Goal: Information Seeking & Learning: Learn about a topic

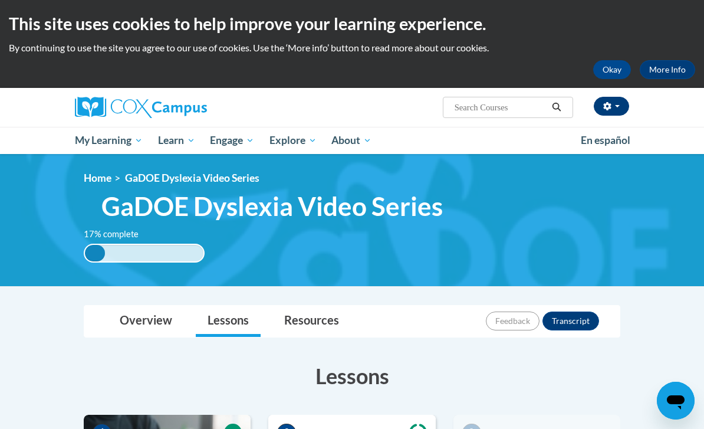
click at [615, 105] on span "button" at bounding box center [617, 106] width 5 height 2
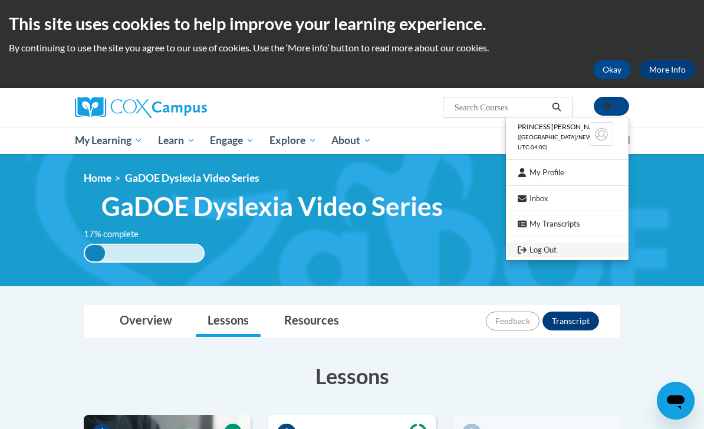
click at [552, 249] on link "Log Out" at bounding box center [567, 249] width 123 height 15
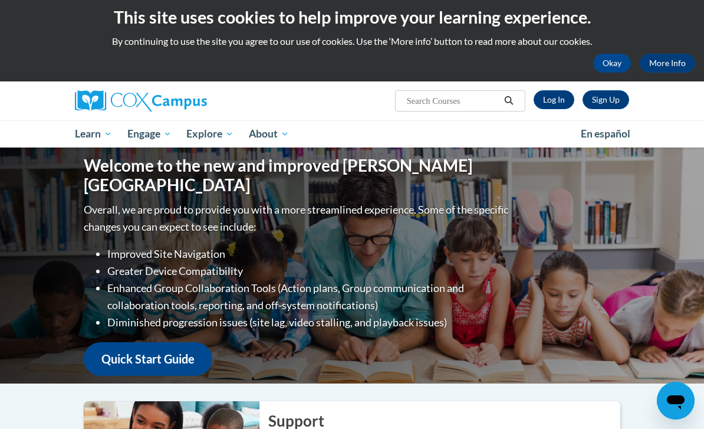
scroll to position [10, 0]
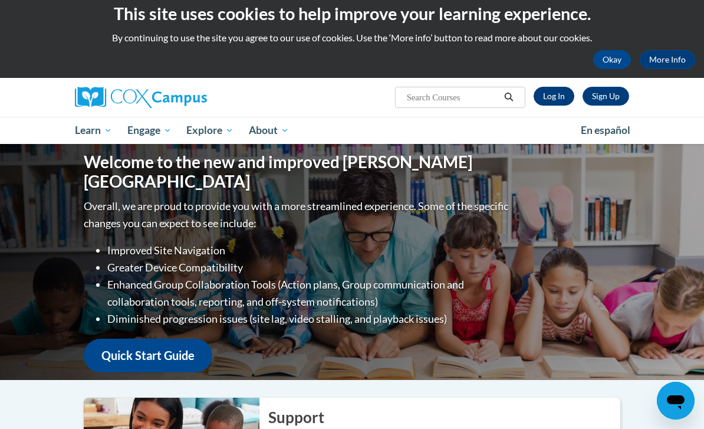
click at [561, 98] on link "Log In" at bounding box center [554, 96] width 41 height 19
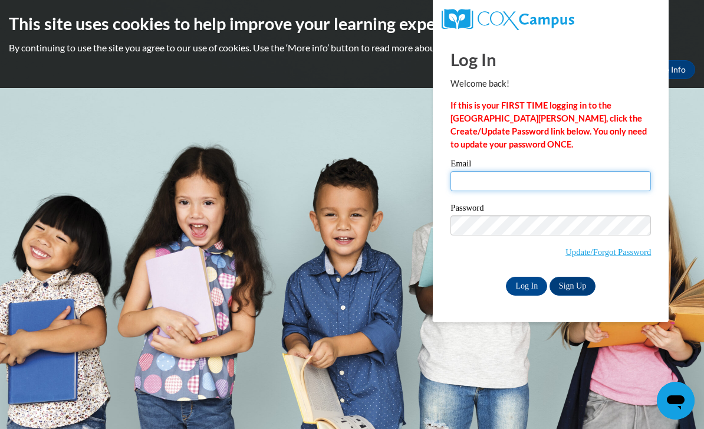
type input "brilliantbabies5@gmail.com"
click at [526, 285] on input "Log In" at bounding box center [526, 286] width 41 height 19
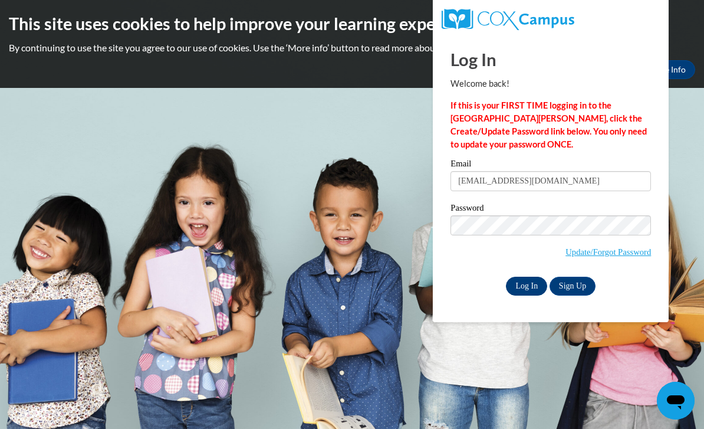
click at [522, 284] on input "Log In" at bounding box center [526, 286] width 41 height 19
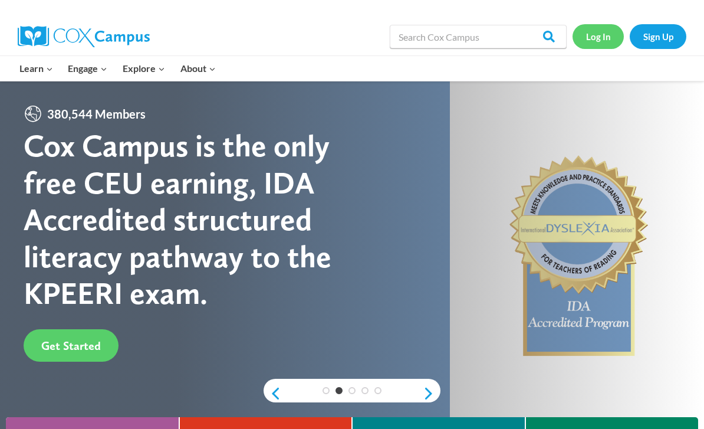
click at [602, 45] on link "Log In" at bounding box center [597, 36] width 51 height 24
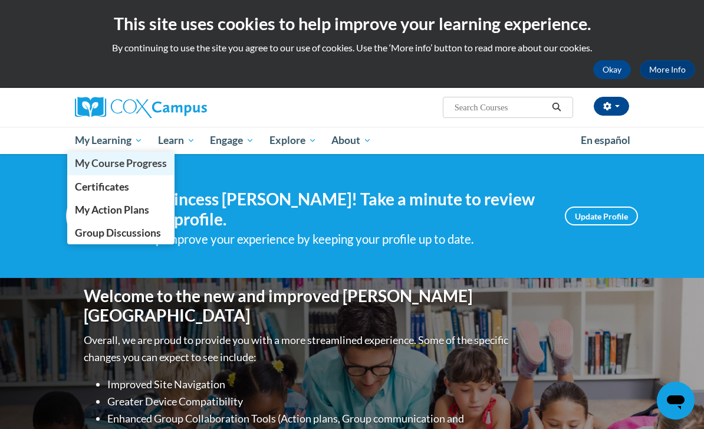
click at [96, 163] on span "My Course Progress" at bounding box center [121, 163] width 92 height 12
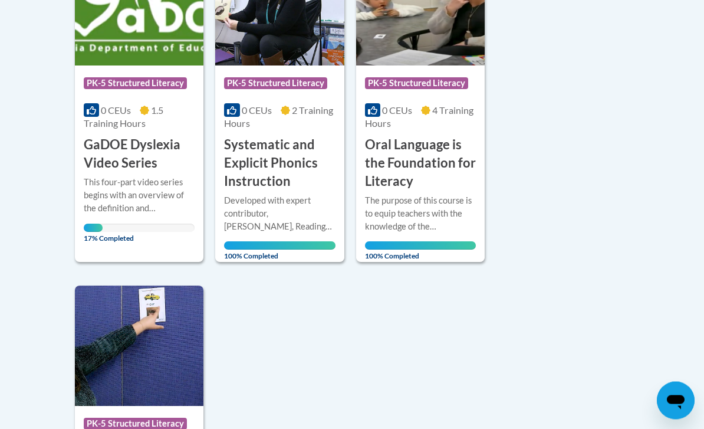
scroll to position [350, 0]
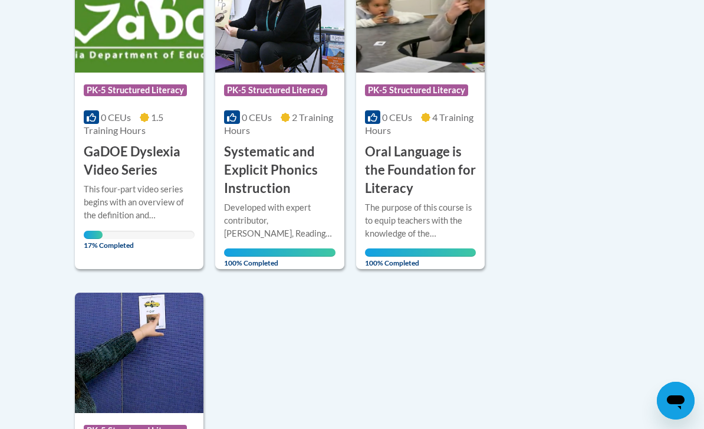
click at [127, 166] on h3 "GaDOE Dyslexia Video Series" at bounding box center [139, 161] width 111 height 37
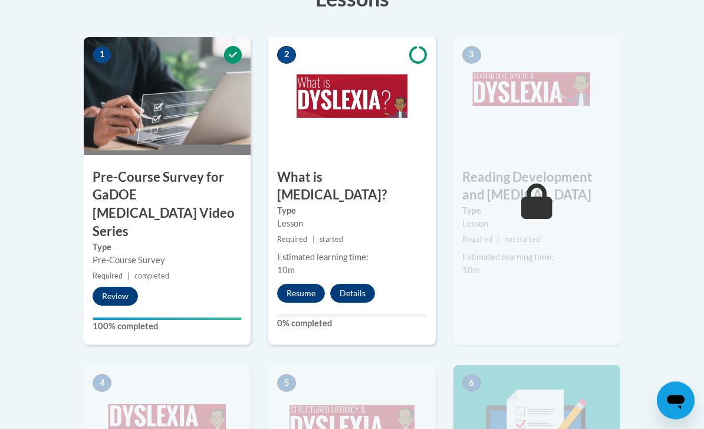
scroll to position [377, 0]
click at [302, 284] on button "Resume" at bounding box center [301, 293] width 48 height 19
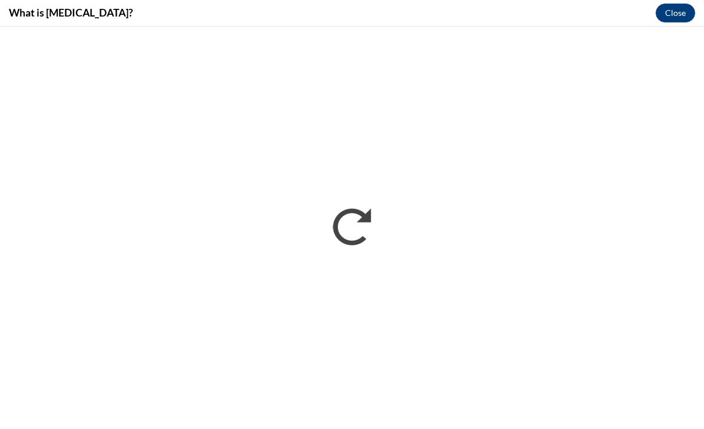
scroll to position [0, 0]
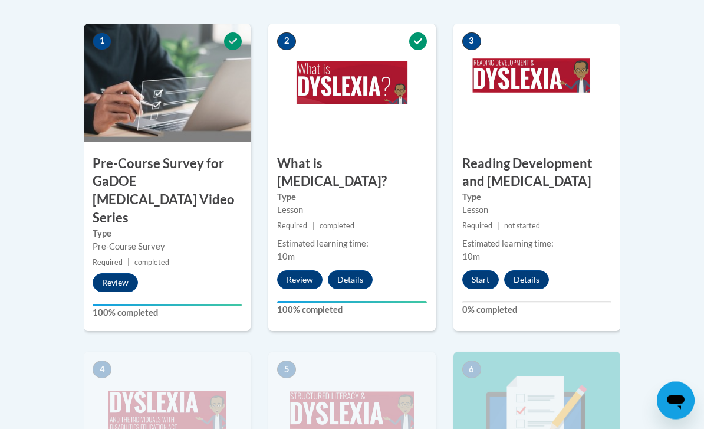
scroll to position [391, 0]
click at [479, 274] on button "Start" at bounding box center [480, 279] width 37 height 19
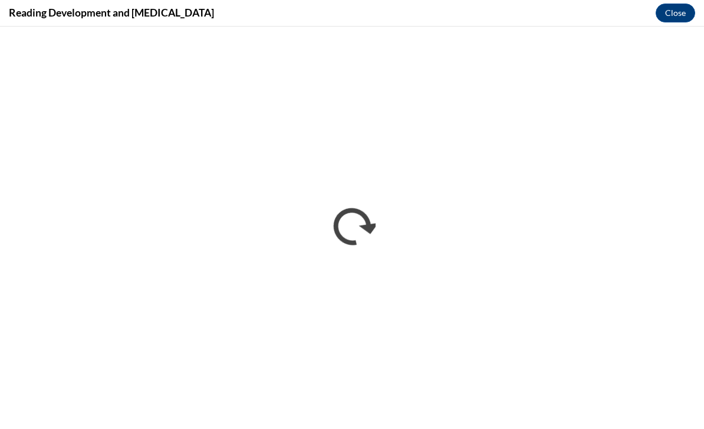
scroll to position [0, 0]
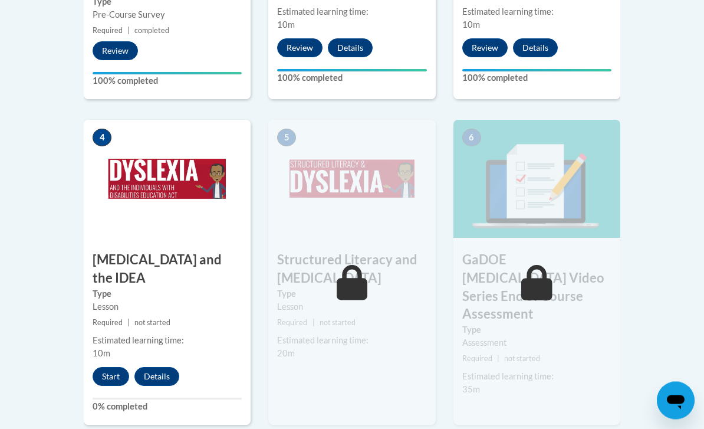
scroll to position [623, 0]
click at [109, 367] on button "Start" at bounding box center [111, 376] width 37 height 19
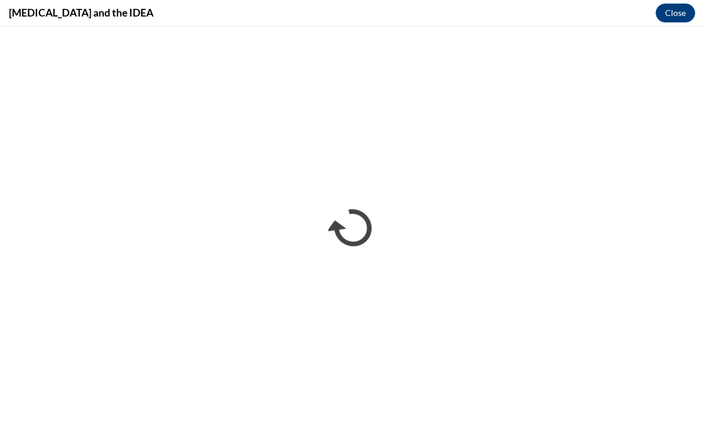
scroll to position [0, 0]
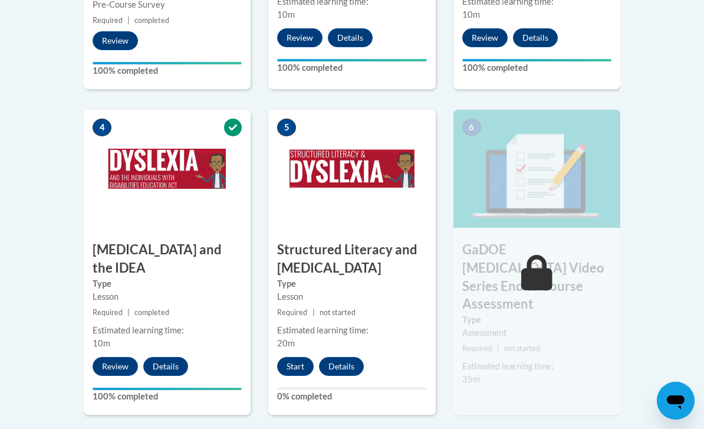
scroll to position [631, 0]
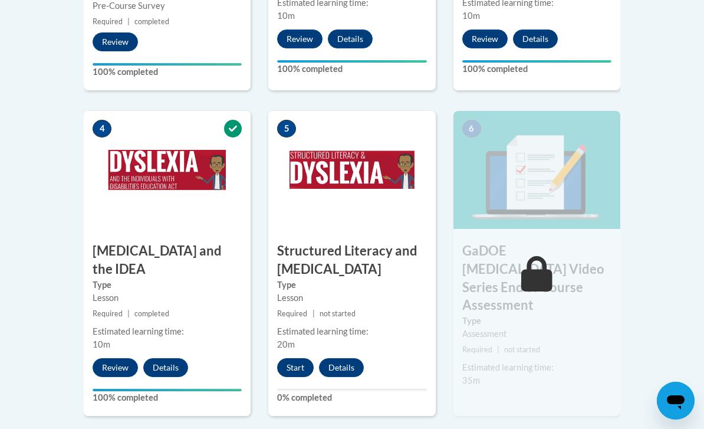
click at [300, 361] on button "Start" at bounding box center [295, 367] width 37 height 19
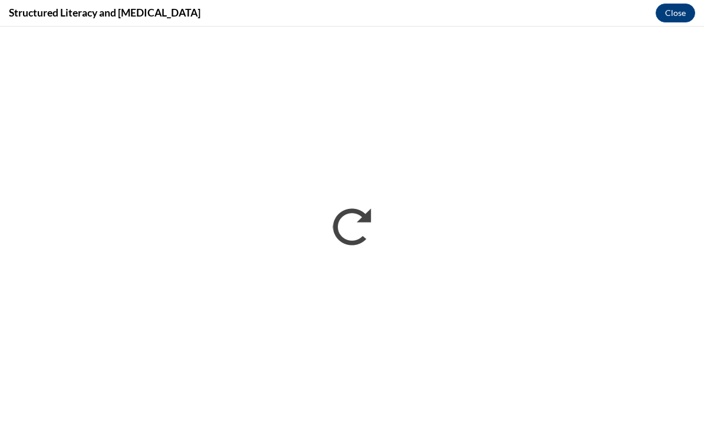
scroll to position [0, 0]
click at [669, 12] on button "Close" at bounding box center [676, 13] width 40 height 19
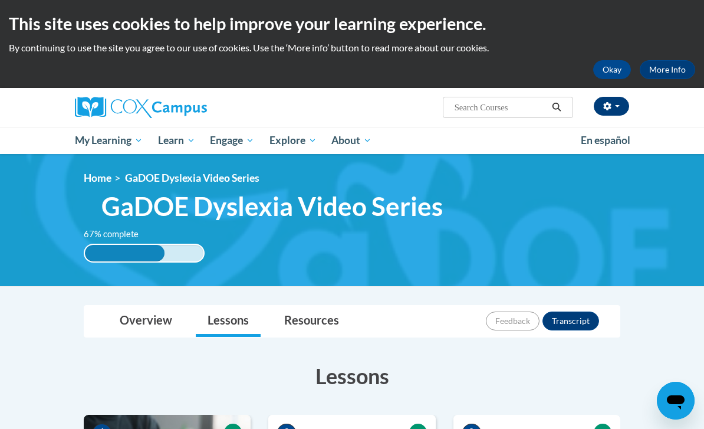
click at [610, 102] on icon "button" at bounding box center [607, 106] width 8 height 8
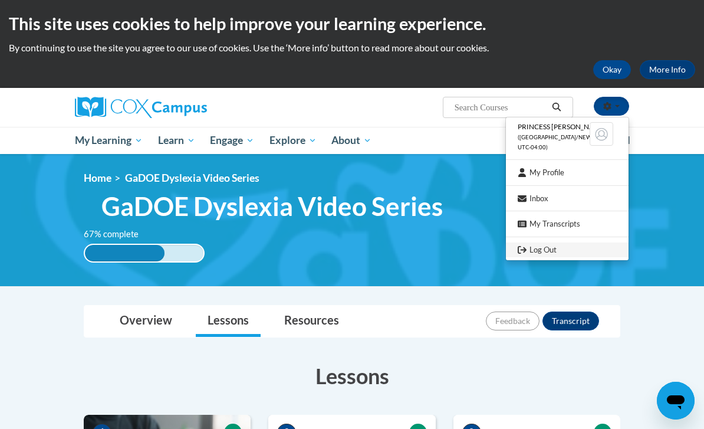
click at [537, 248] on link "Log Out" at bounding box center [567, 249] width 123 height 15
